Goal: Task Accomplishment & Management: Use online tool/utility

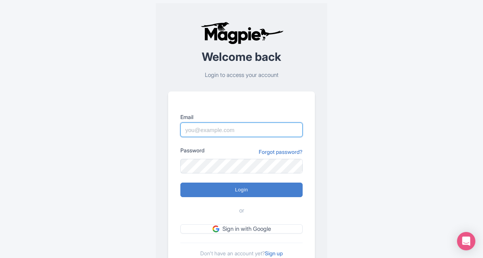
click at [206, 132] on input "Email" at bounding box center [241, 129] width 122 height 15
type input "Jessie.Fahay@IntrepidTravel.com"
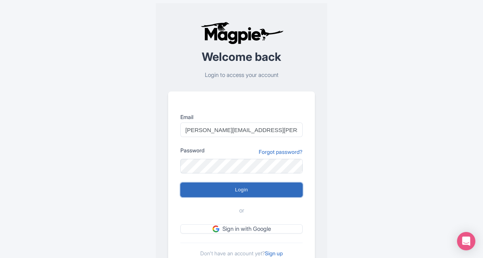
click at [228, 187] on input "Login" at bounding box center [241, 189] width 122 height 15
type input "Logging in..."
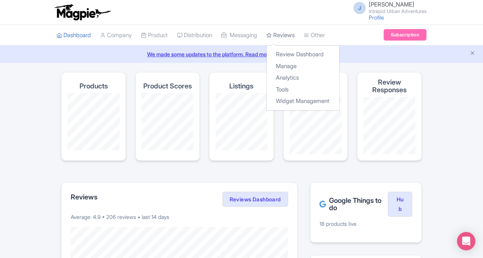
click at [293, 31] on link "Reviews" at bounding box center [280, 35] width 28 height 21
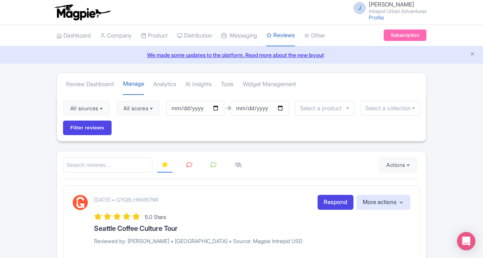
click at [347, 111] on div at bounding box center [325, 108] width 60 height 15
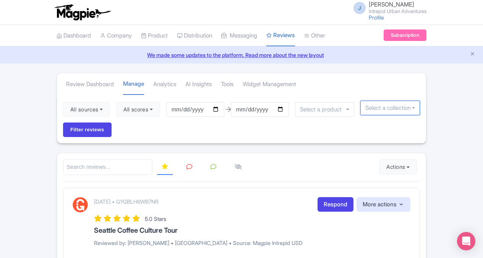
click at [412, 109] on input "select-one" at bounding box center [390, 107] width 50 height 7
click at [414, 109] on div at bounding box center [390, 107] width 60 height 15
type input "N"
click at [96, 129] on input "Filter reviews" at bounding box center [87, 129] width 49 height 15
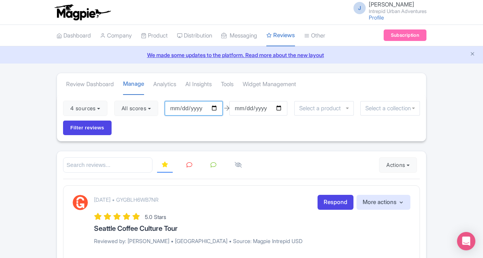
click at [217, 107] on input "2025-06-02" at bounding box center [194, 108] width 58 height 15
type input "2025-01-01"
click at [347, 107] on div at bounding box center [324, 108] width 60 height 15
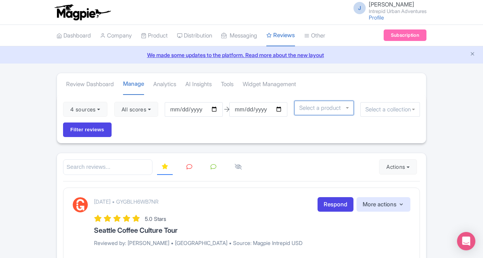
click at [347, 107] on div at bounding box center [324, 107] width 60 height 15
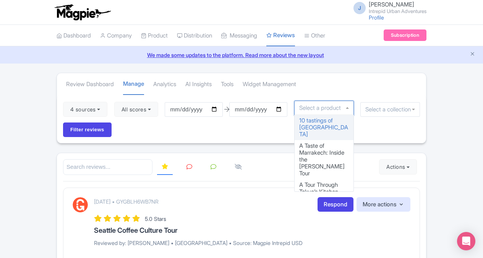
click at [413, 110] on div at bounding box center [390, 109] width 60 height 15
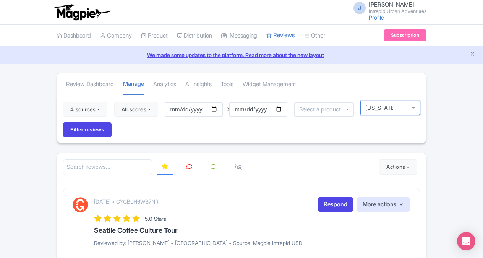
type input "[US_STATE]"
click at [63, 122] on input "Filter reviews" at bounding box center [87, 129] width 49 height 15
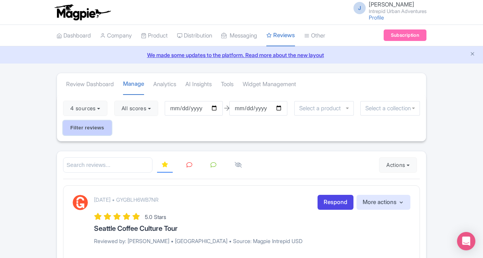
click at [95, 127] on input "Filter reviews" at bounding box center [87, 127] width 49 height 15
click at [414, 105] on input "select-one" at bounding box center [390, 108] width 50 height 7
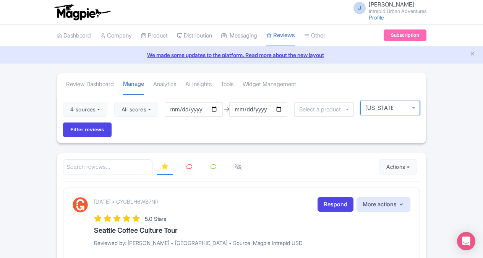
type input "[US_STATE]"
click at [63, 122] on input "Filter reviews" at bounding box center [87, 129] width 49 height 15
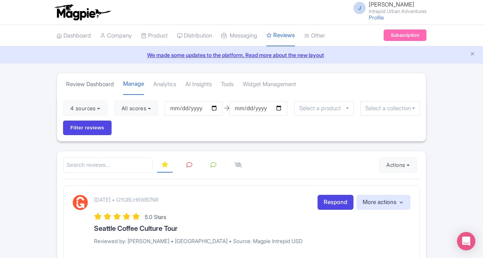
click at [91, 84] on link "Review Dashboard" at bounding box center [90, 84] width 48 height 21
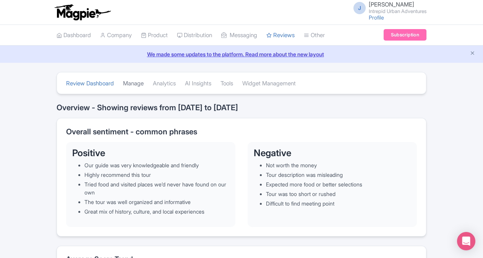
click at [136, 81] on link "Manage" at bounding box center [133, 83] width 21 height 21
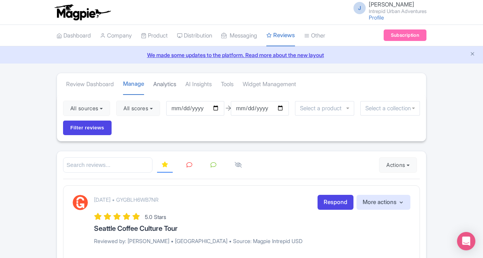
click at [173, 84] on link "Analytics" at bounding box center [164, 84] width 23 height 21
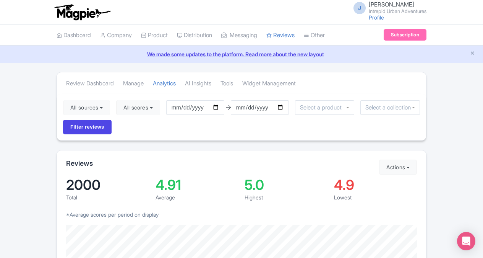
click at [413, 105] on div at bounding box center [390, 107] width 60 height 15
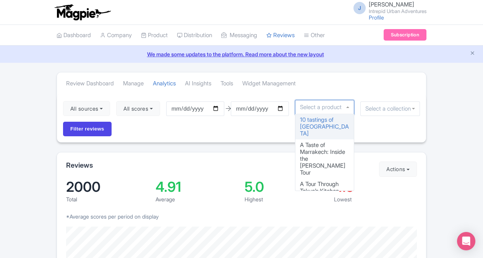
click at [349, 109] on div at bounding box center [325, 107] width 60 height 15
click at [378, 105] on input "select-one" at bounding box center [390, 108] width 50 height 7
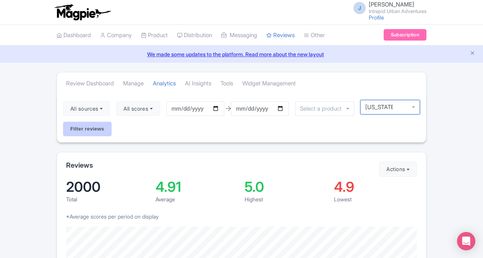
type input "[US_STATE]"
click at [83, 130] on input "Filter reviews" at bounding box center [87, 129] width 49 height 15
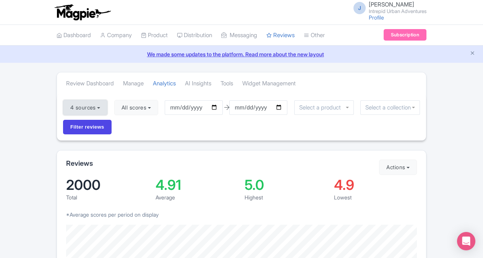
click at [102, 103] on button "4 sources" at bounding box center [85, 107] width 44 height 15
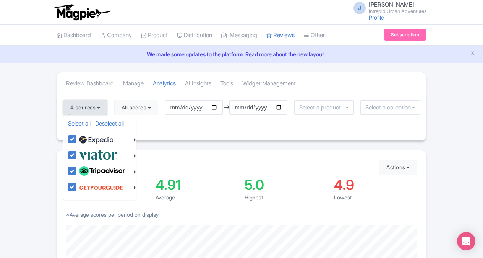
click at [102, 103] on button "4 sources" at bounding box center [85, 107] width 44 height 15
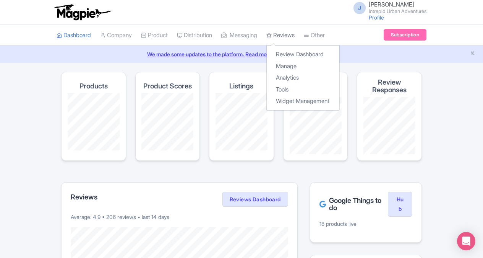
click at [284, 36] on link "Reviews" at bounding box center [280, 35] width 28 height 21
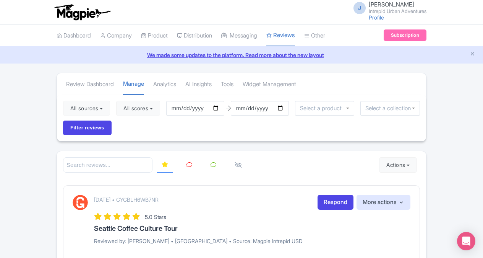
click at [349, 107] on div at bounding box center [325, 108] width 60 height 15
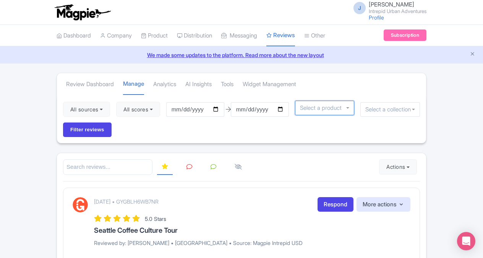
click at [349, 107] on div at bounding box center [325, 107] width 60 height 15
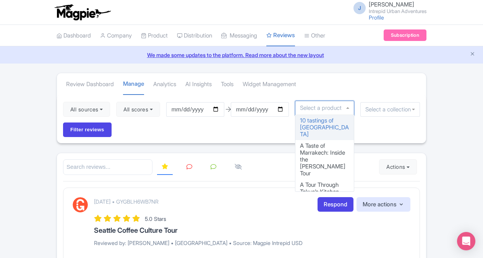
click at [414, 107] on div at bounding box center [390, 109] width 60 height 15
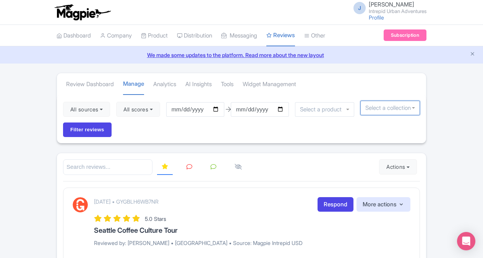
click at [413, 110] on input "select-one" at bounding box center [390, 107] width 50 height 7
click at [413, 108] on div at bounding box center [390, 107] width 60 height 15
click at [347, 112] on div at bounding box center [325, 109] width 60 height 15
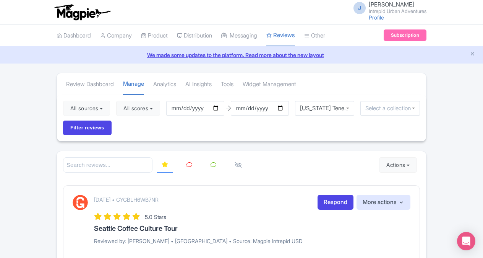
click at [413, 106] on div at bounding box center [390, 108] width 60 height 15
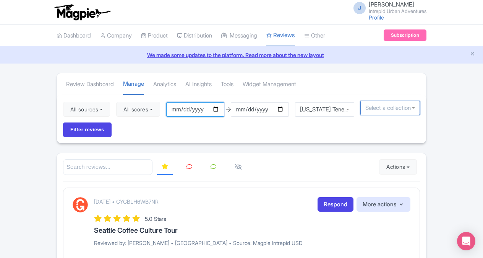
click at [218, 109] on input "2025-06-02" at bounding box center [195, 109] width 58 height 15
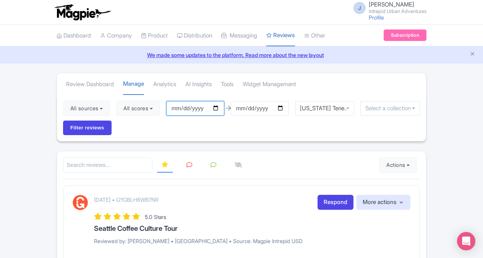
type input "[DATE]"
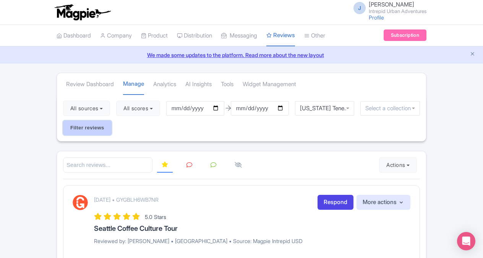
click at [94, 130] on input "Filter reviews" at bounding box center [87, 127] width 49 height 15
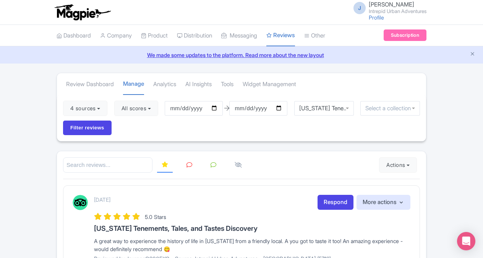
click at [410, 109] on input "select-one" at bounding box center [390, 108] width 50 height 7
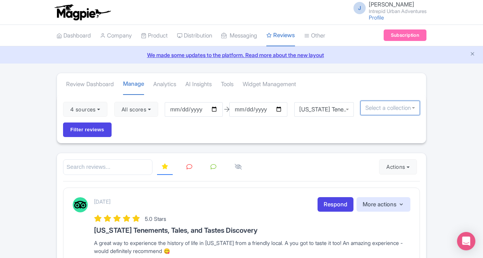
click at [350, 107] on div "[US_STATE] Tenements, Tales, and Tastes Discovery" at bounding box center [324, 109] width 60 height 15
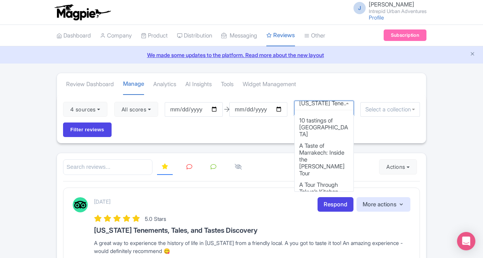
scroll to position [2147, 0]
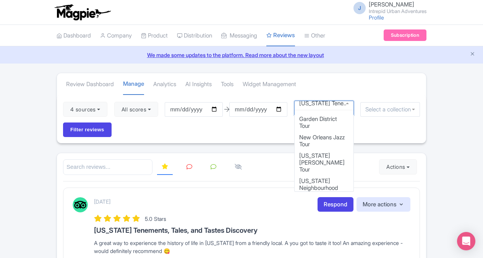
click at [391, 108] on input "select-one" at bounding box center [390, 109] width 50 height 7
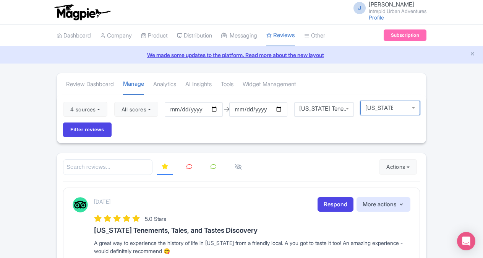
type input "[US_STATE]"
click at [63, 122] on input "Filter reviews" at bounding box center [87, 129] width 49 height 15
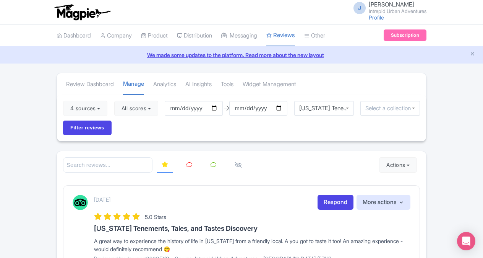
click at [348, 104] on div "[US_STATE] Tenements, Tales, and Tastes Discovery" at bounding box center [324, 108] width 60 height 15
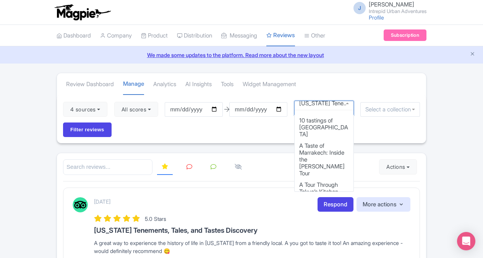
scroll to position [2147, 0]
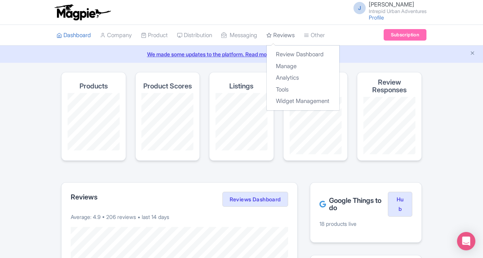
click at [290, 32] on link "Reviews" at bounding box center [280, 35] width 28 height 21
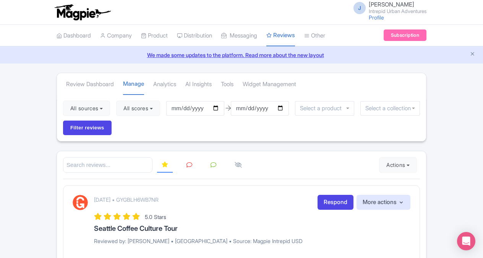
click at [410, 107] on input "select-one" at bounding box center [390, 108] width 50 height 7
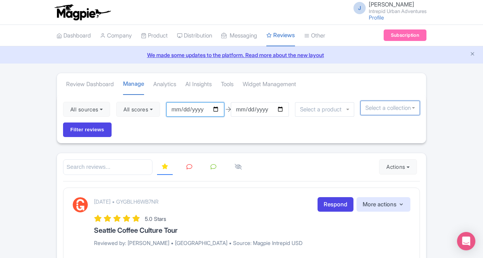
click at [220, 109] on input "[DATE]" at bounding box center [195, 109] width 58 height 15
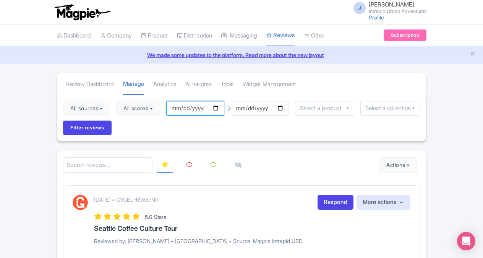
type input "[DATE]"
click at [351, 105] on div at bounding box center [325, 108] width 60 height 15
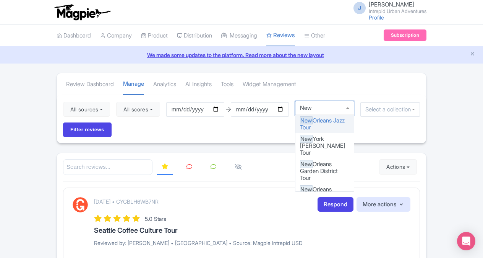
type input "New Y"
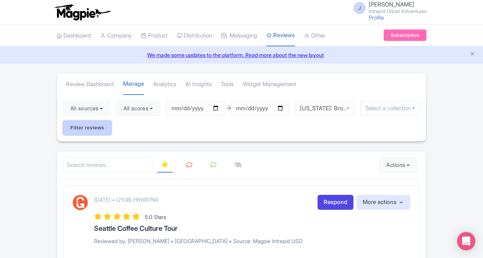
click at [96, 125] on input "Filter reviews" at bounding box center [87, 127] width 49 height 15
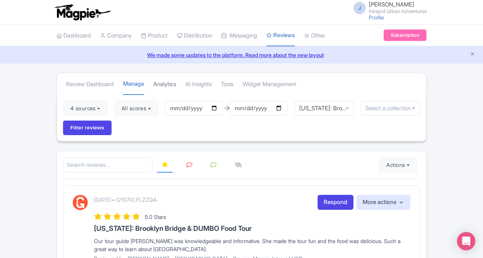
click at [163, 84] on link "Analytics" at bounding box center [164, 84] width 23 height 21
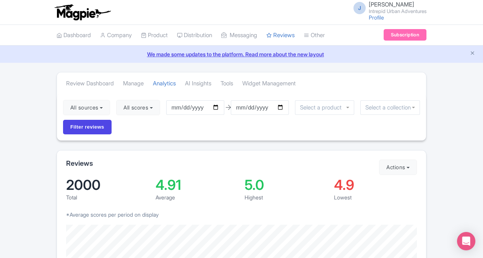
click at [346, 106] on input "select-one" at bounding box center [323, 107] width 46 height 7
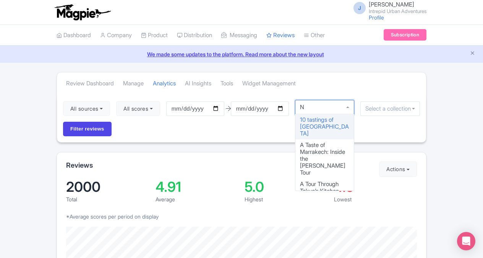
click at [346, 106] on div at bounding box center [325, 107] width 60 height 15
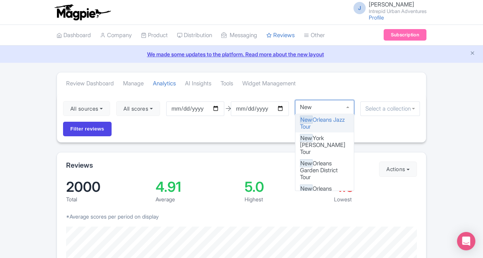
type input "New Y"
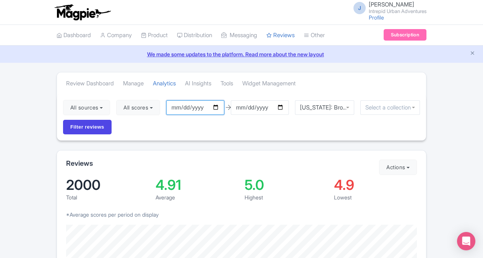
click at [215, 105] on input "2025-06-02" at bounding box center [195, 107] width 58 height 15
type input "[DATE]"
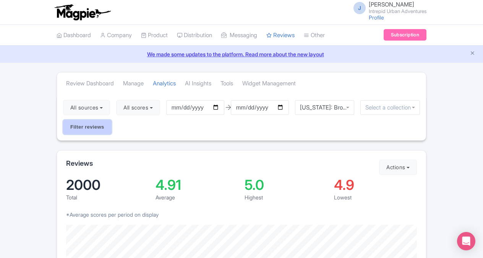
click at [87, 120] on input "Filter reviews" at bounding box center [87, 127] width 49 height 15
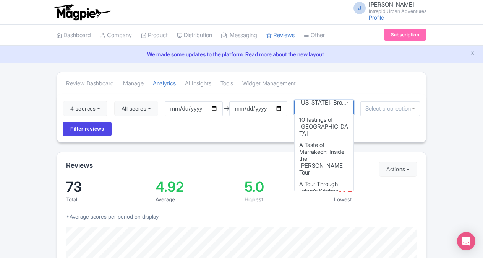
scroll to position [2251, 0]
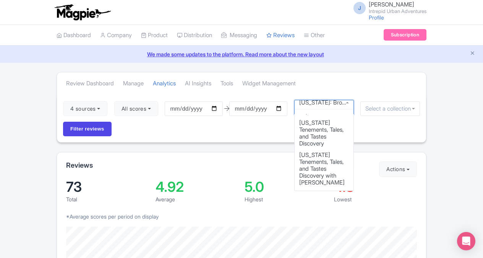
drag, startPoint x: 348, startPoint y: 106, endPoint x: 310, endPoint y: 139, distance: 50.6
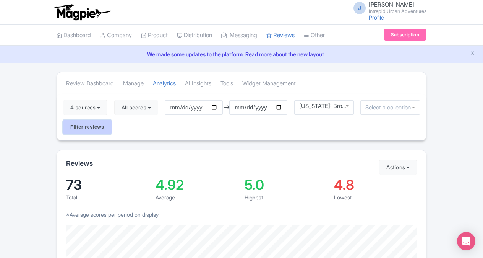
click at [97, 126] on input "Filter reviews" at bounding box center [87, 127] width 49 height 15
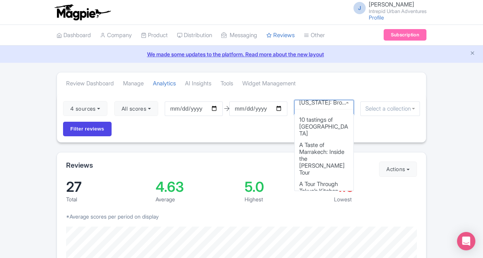
scroll to position [2218, 0]
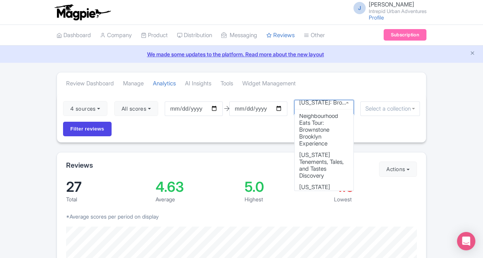
drag, startPoint x: 350, startPoint y: 105, endPoint x: 304, endPoint y: 199, distance: 105.4
click at [304, 199] on div "Highest" at bounding box center [286, 199] width 83 height 8
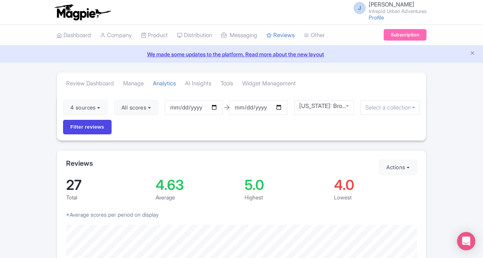
scroll to position [1, 0]
click at [351, 103] on div "New York: Broadway Behind the Scenes Experience" at bounding box center [324, 107] width 60 height 15
click at [82, 127] on input "Filter reviews" at bounding box center [87, 127] width 49 height 15
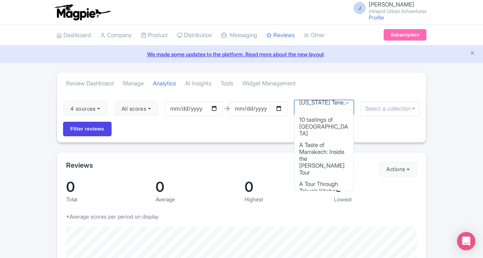
scroll to position [2186, 0]
drag, startPoint x: 348, startPoint y: 107, endPoint x: 319, endPoint y: 120, distance: 32.0
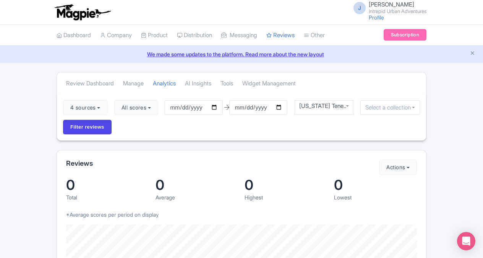
drag, startPoint x: 319, startPoint y: 120, endPoint x: 292, endPoint y: 131, distance: 29.0
click at [292, 131] on div "4 sources Select all Deselect all Select all Deselect all Urban Adventures - US…" at bounding box center [241, 117] width 369 height 47
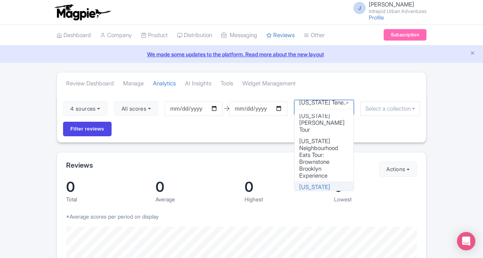
drag, startPoint x: 347, startPoint y: 105, endPoint x: 322, endPoint y: 131, distance: 35.9
click at [322, 131] on div "4 sources Select all Deselect all Select all Deselect all Urban Adventures - US…" at bounding box center [241, 118] width 369 height 49
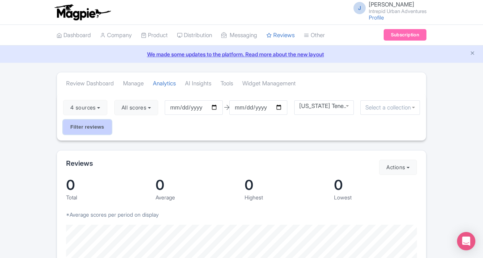
click at [75, 121] on input "Filter reviews" at bounding box center [87, 127] width 49 height 15
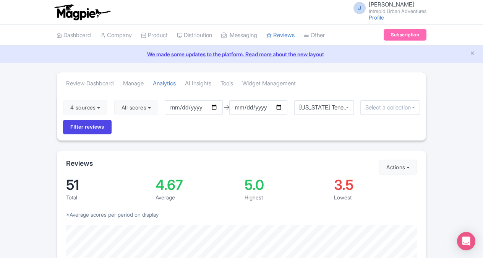
click at [351, 110] on div "New York Tenements, Tales, and Tastes Discovery" at bounding box center [324, 107] width 60 height 15
click at [89, 126] on input "Filter reviews" at bounding box center [87, 127] width 49 height 15
click at [170, 83] on link "Analytics" at bounding box center [164, 83] width 23 height 21
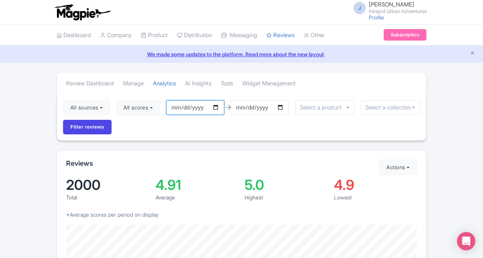
click at [220, 107] on input "[DATE]" at bounding box center [195, 107] width 58 height 15
type input "[DATE]"
click at [353, 109] on div at bounding box center [325, 107] width 60 height 15
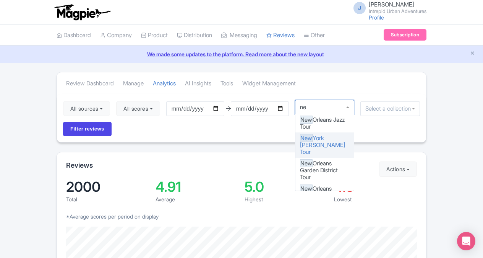
type input "n"
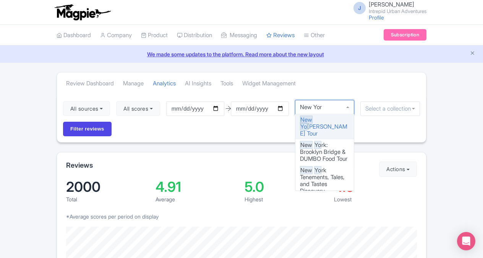
type input "New York"
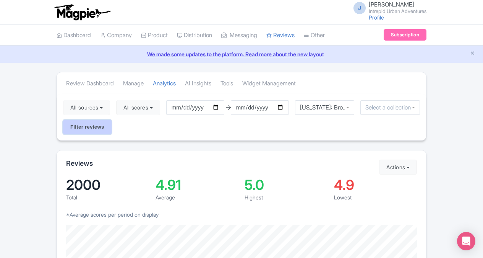
click at [89, 128] on input "Filter reviews" at bounding box center [87, 127] width 49 height 15
click at [348, 107] on div "[US_STATE]: Brooklyn Bridge & DUMBO Food Tour" at bounding box center [324, 107] width 60 height 15
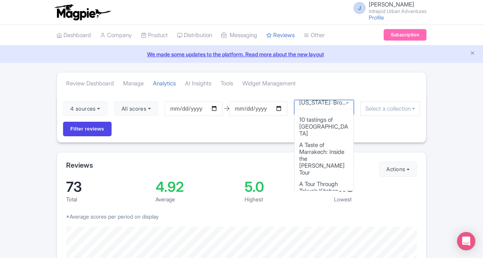
scroll to position [2251, 0]
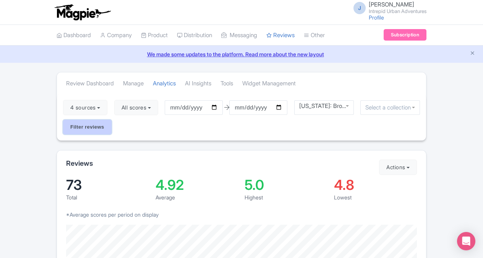
click at [102, 124] on input "Filter reviews" at bounding box center [87, 127] width 49 height 15
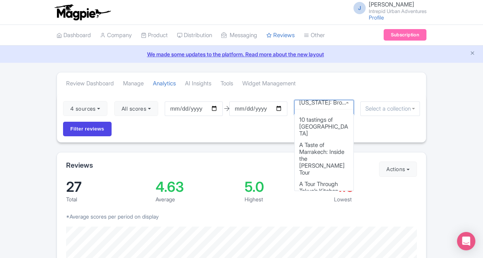
scroll to position [2218, 0]
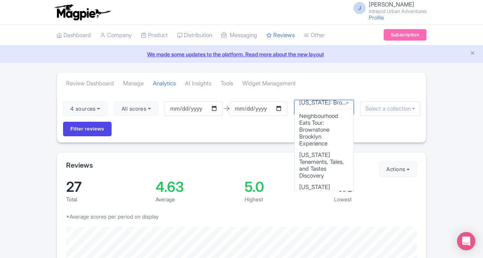
drag, startPoint x: 350, startPoint y: 106, endPoint x: 385, endPoint y: 128, distance: 41.6
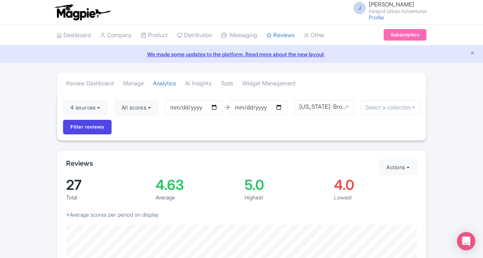
drag, startPoint x: 385, startPoint y: 128, endPoint x: 452, endPoint y: 102, distance: 71.9
click at [350, 105] on div "New York: Broadway Behind the Scenes Experience" at bounding box center [324, 107] width 60 height 15
click at [348, 106] on div "New York: Brooklyn Bridge & DUMBO Food Tour" at bounding box center [324, 107] width 60 height 15
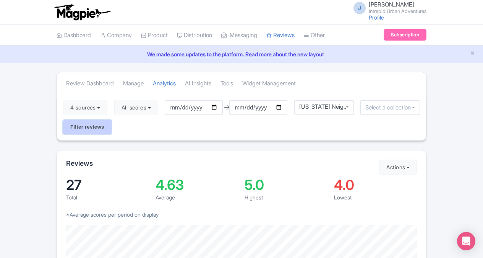
click at [87, 129] on input "Filter reviews" at bounding box center [87, 127] width 49 height 15
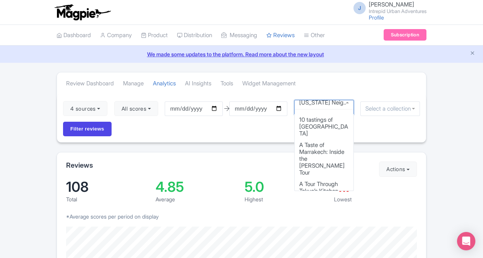
scroll to position [2115, 0]
drag, startPoint x: 348, startPoint y: 105, endPoint x: 334, endPoint y: 169, distance: 65.4
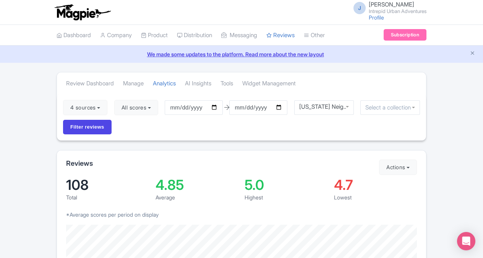
drag, startPoint x: 334, startPoint y: 169, endPoint x: 285, endPoint y: 149, distance: 52.3
click at [285, 150] on div "Reviews Actions Import new reviews Download Reviews Manage Review Responder too…" at bounding box center [242, 240] width 370 height 180
click at [348, 107] on div "[US_STATE] Neighbourhood Eats Tour: Brownstone Brooklyn Experience" at bounding box center [324, 107] width 60 height 15
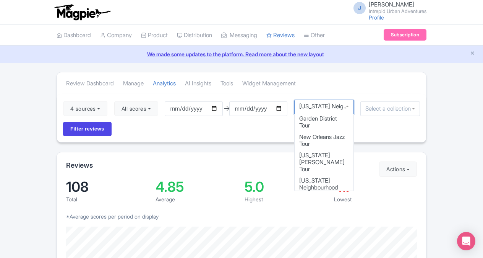
scroll to position [0, 0]
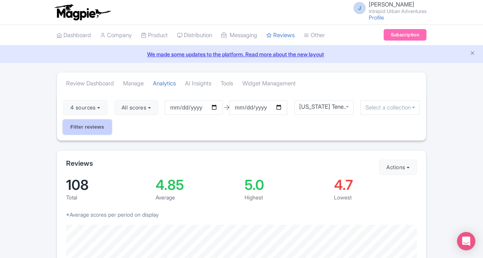
click at [81, 132] on input "Filter reviews" at bounding box center [87, 127] width 49 height 15
